Goal: Task Accomplishment & Management: Use online tool/utility

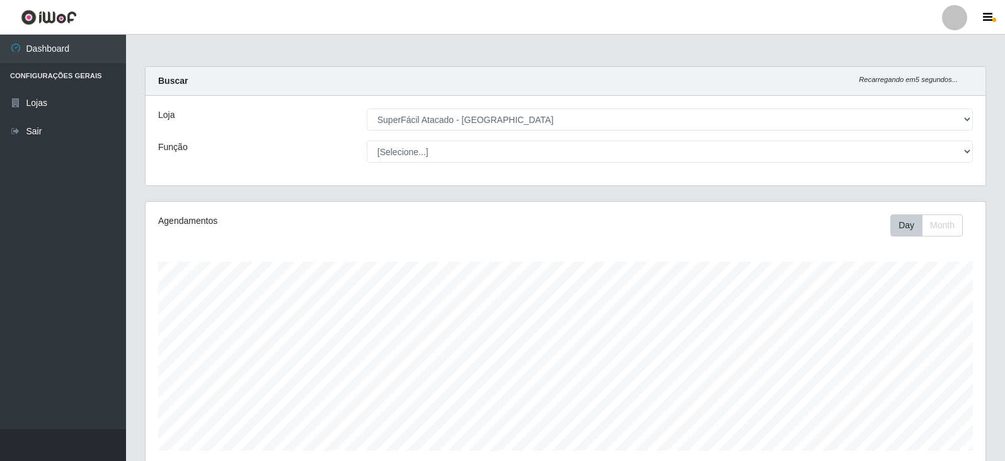
select select "504"
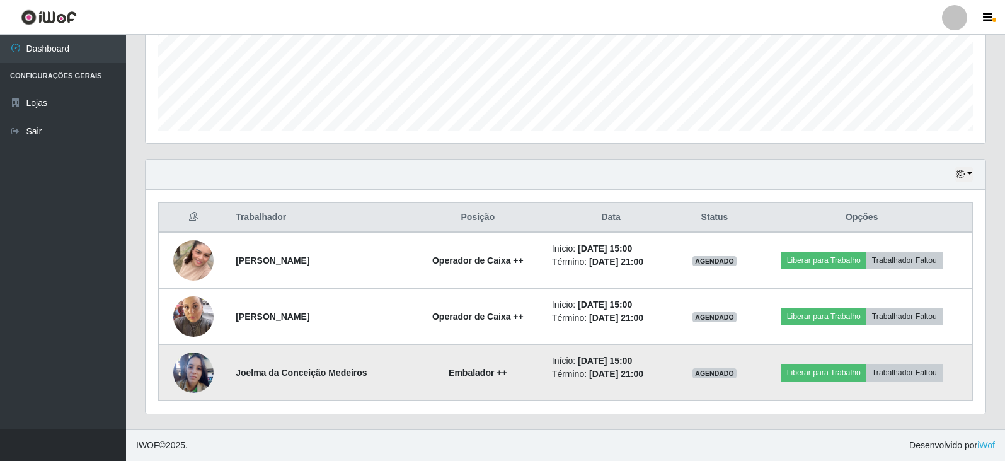
scroll to position [262, 840]
click at [852, 377] on button "Liberar para Trabalho" at bounding box center [824, 373] width 85 height 18
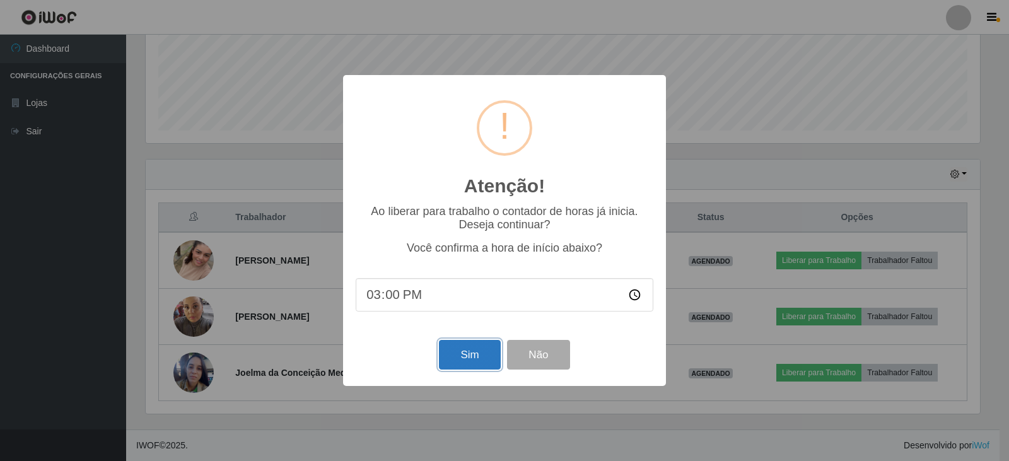
click at [466, 354] on button "Sim" at bounding box center [469, 355] width 61 height 30
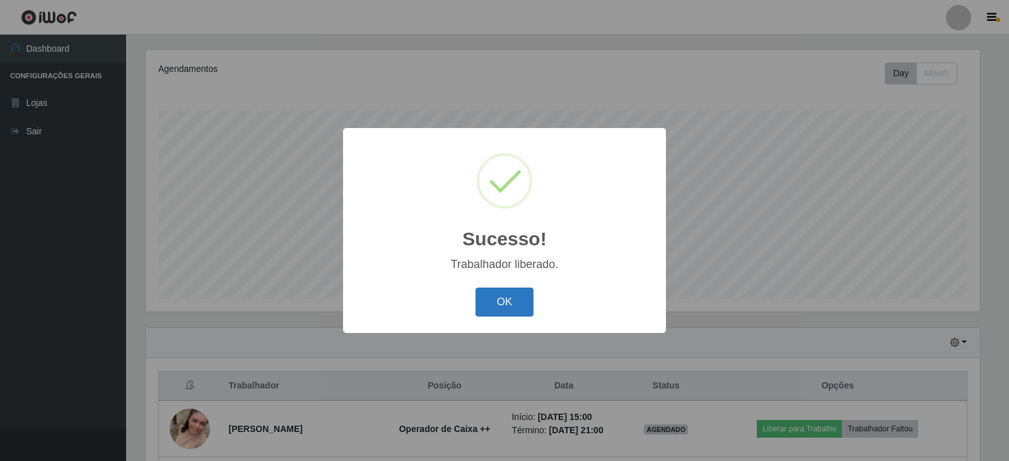
click at [492, 299] on button "OK" at bounding box center [504, 302] width 59 height 30
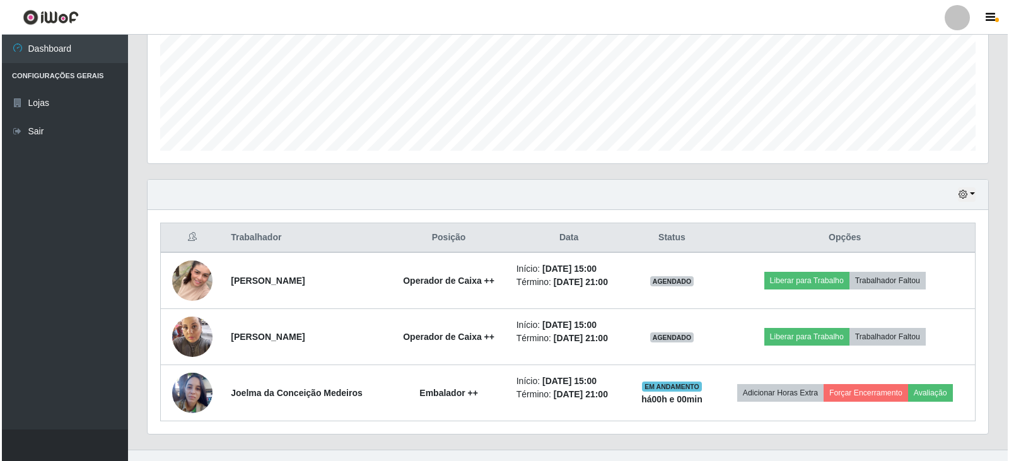
scroll to position [320, 0]
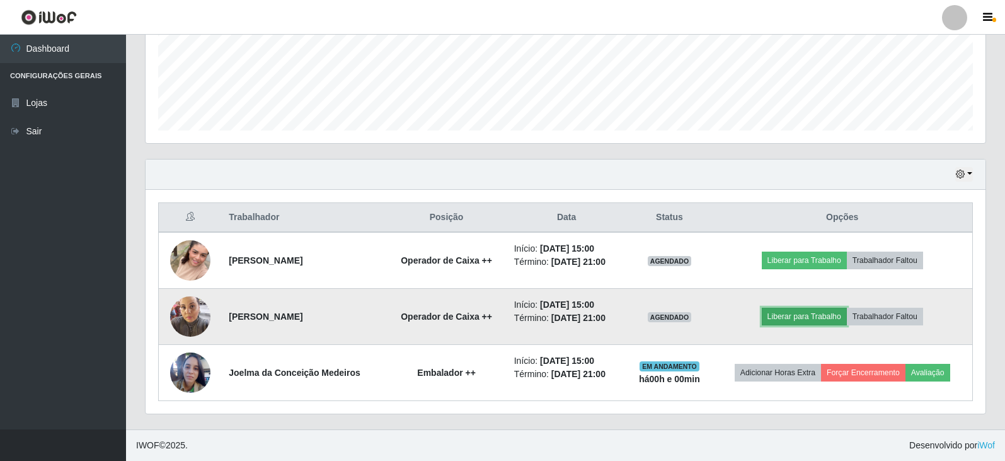
click at [785, 315] on button "Liberar para Trabalho" at bounding box center [804, 317] width 85 height 18
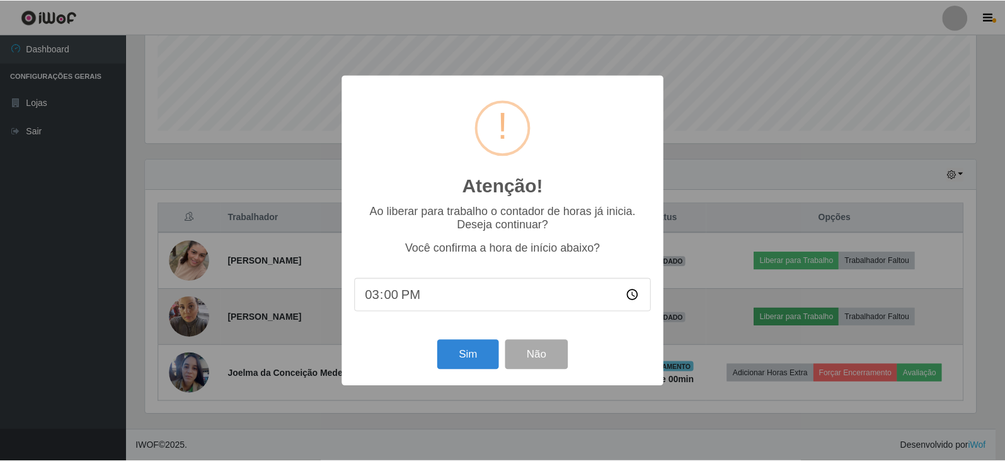
scroll to position [262, 834]
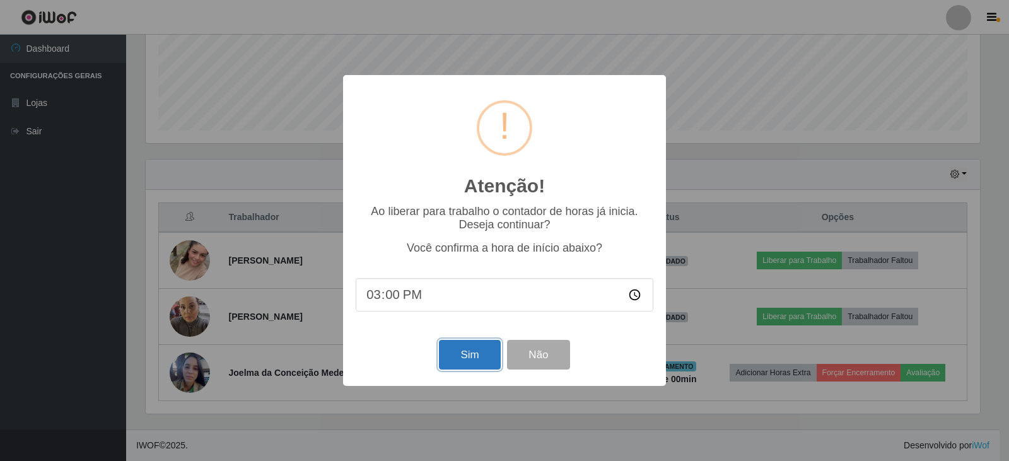
click at [458, 361] on button "Sim" at bounding box center [469, 355] width 61 height 30
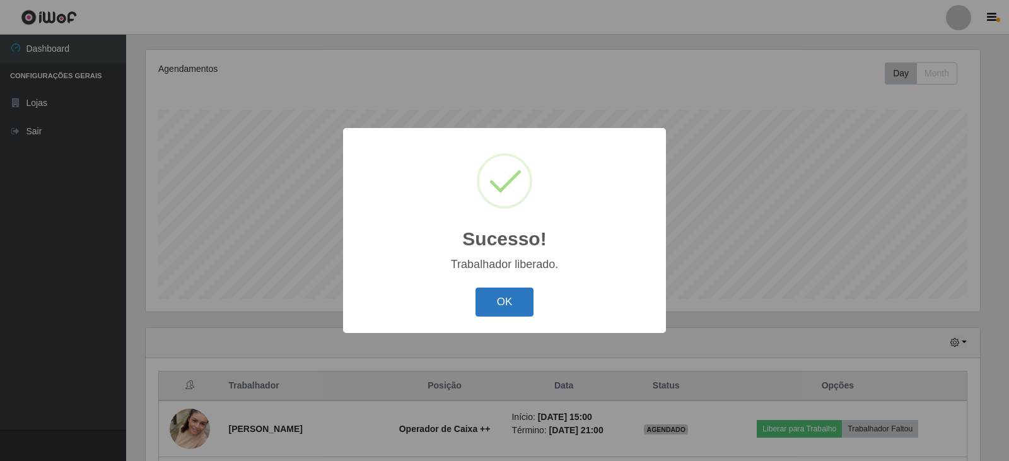
click at [502, 299] on button "OK" at bounding box center [504, 302] width 59 height 30
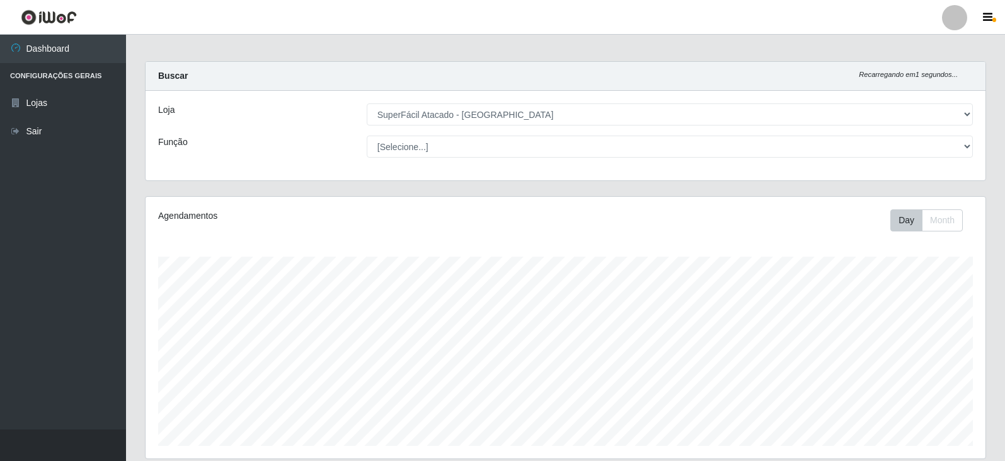
scroll to position [320, 0]
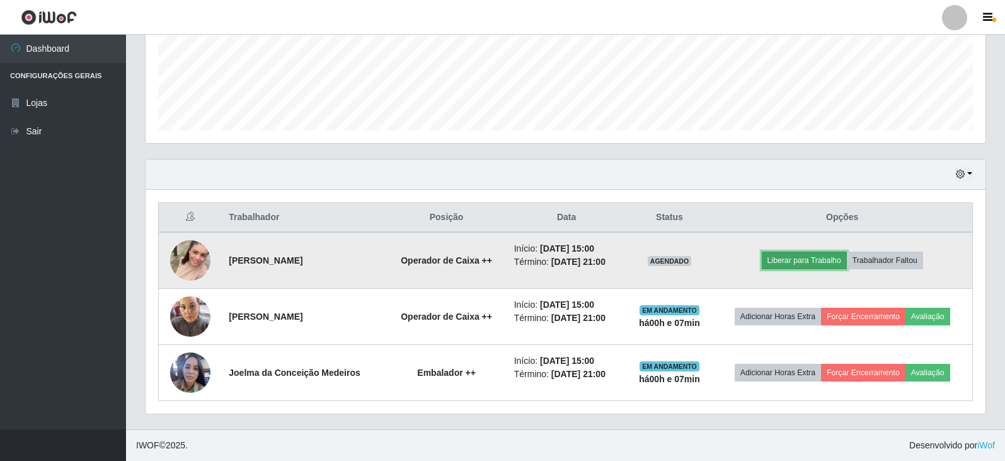
click at [816, 258] on button "Liberar para Trabalho" at bounding box center [804, 260] width 85 height 18
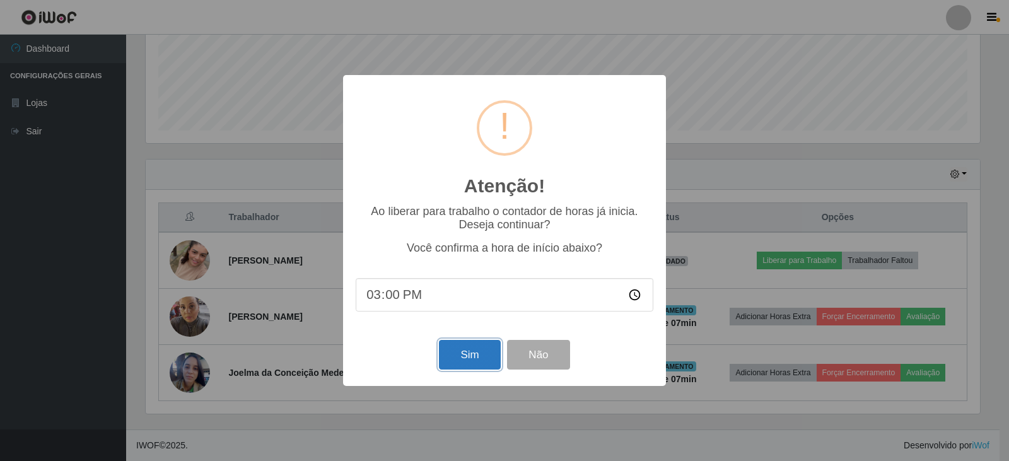
click at [466, 356] on button "Sim" at bounding box center [469, 355] width 61 height 30
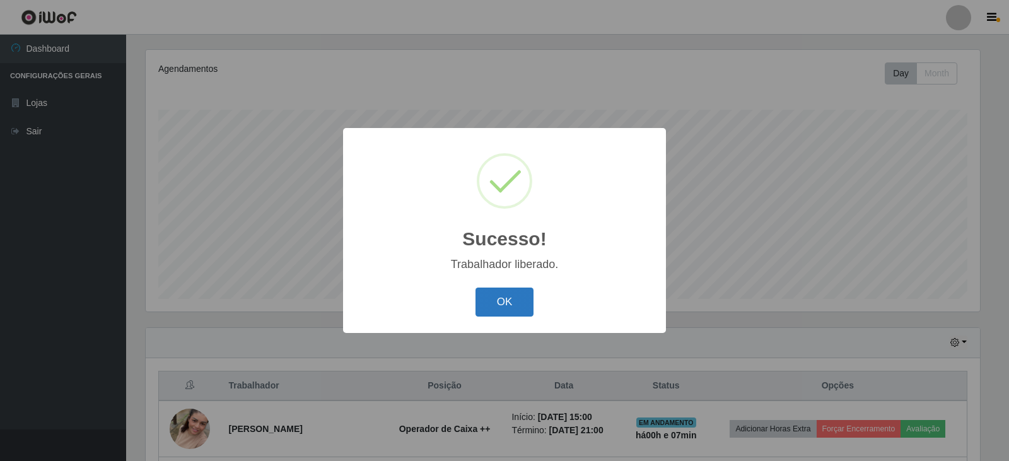
click at [506, 306] on button "OK" at bounding box center [504, 302] width 59 height 30
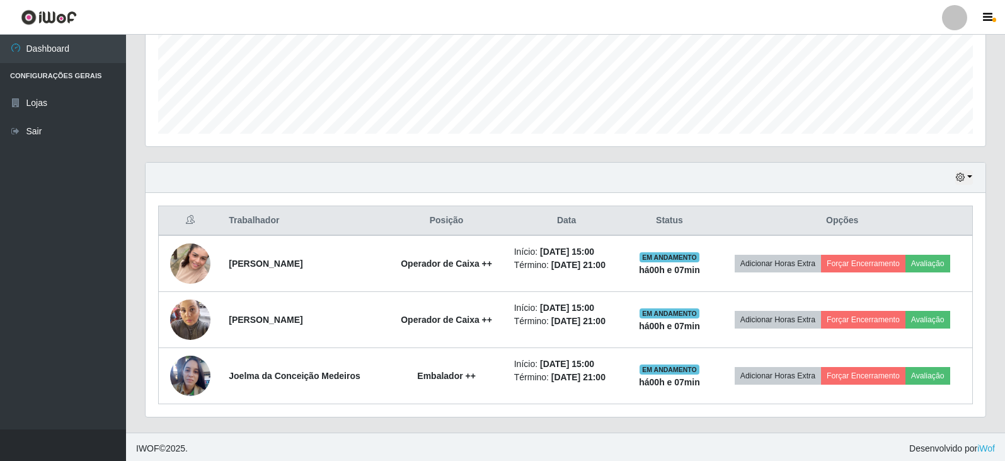
scroll to position [320, 0]
